Goal: Check status: Check status

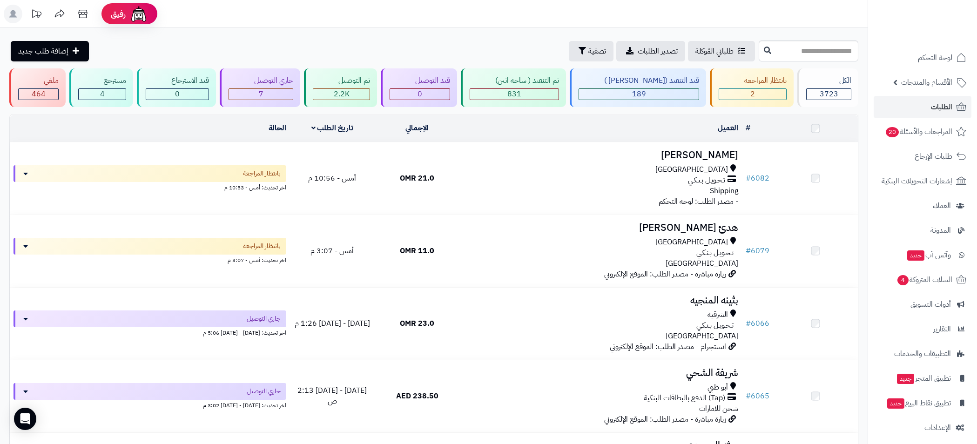
click at [938, 102] on span "الطلبات" at bounding box center [941, 107] width 21 height 13
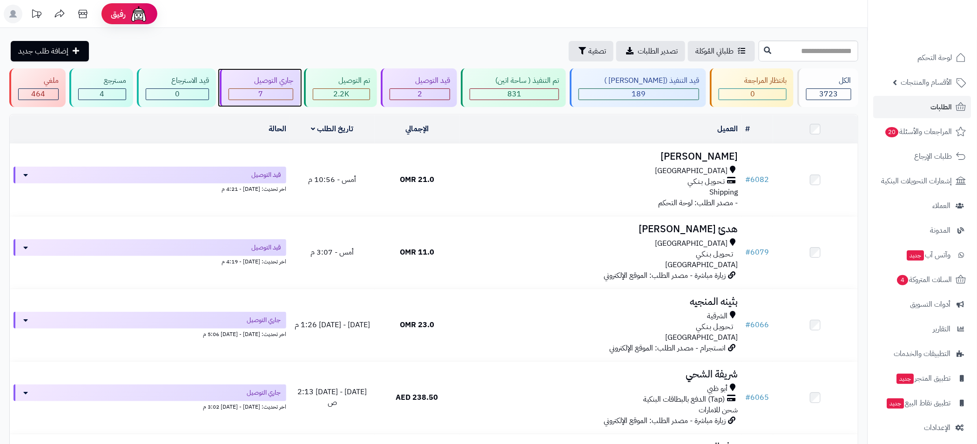
click at [287, 98] on div "7" at bounding box center [261, 94] width 64 height 11
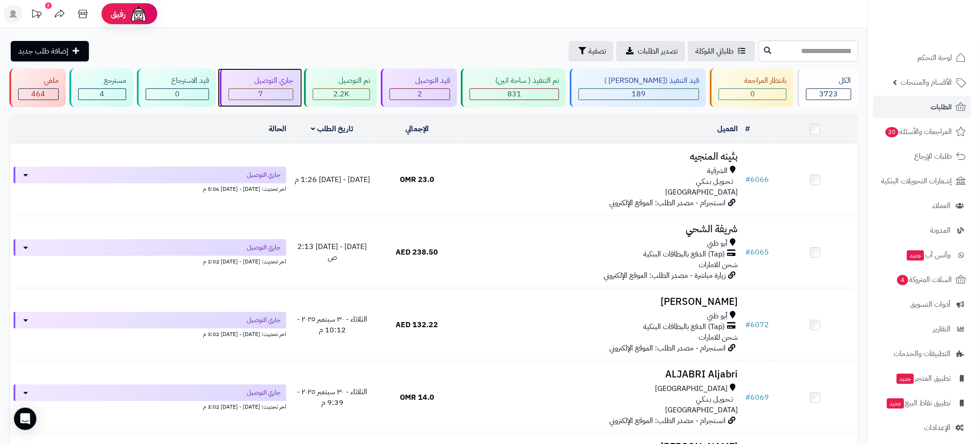
click at [269, 80] on div "جاري التوصيل" at bounding box center [260, 80] width 65 height 11
